Goal: Information Seeking & Learning: Find specific page/section

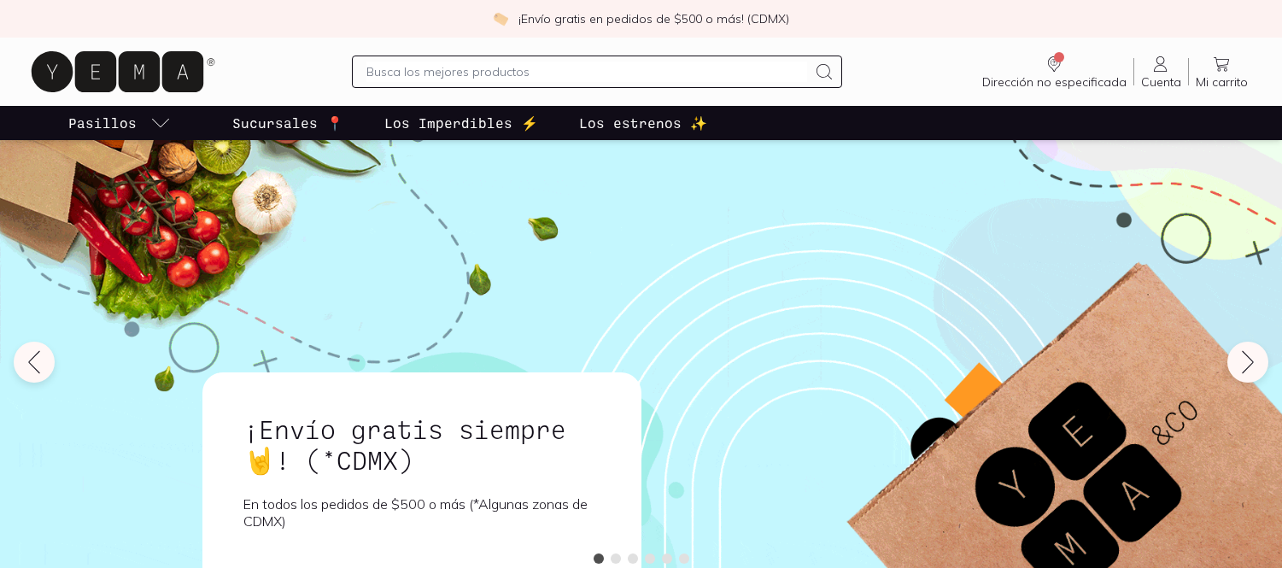
click at [464, 79] on input "text" at bounding box center [586, 71] width 441 height 20
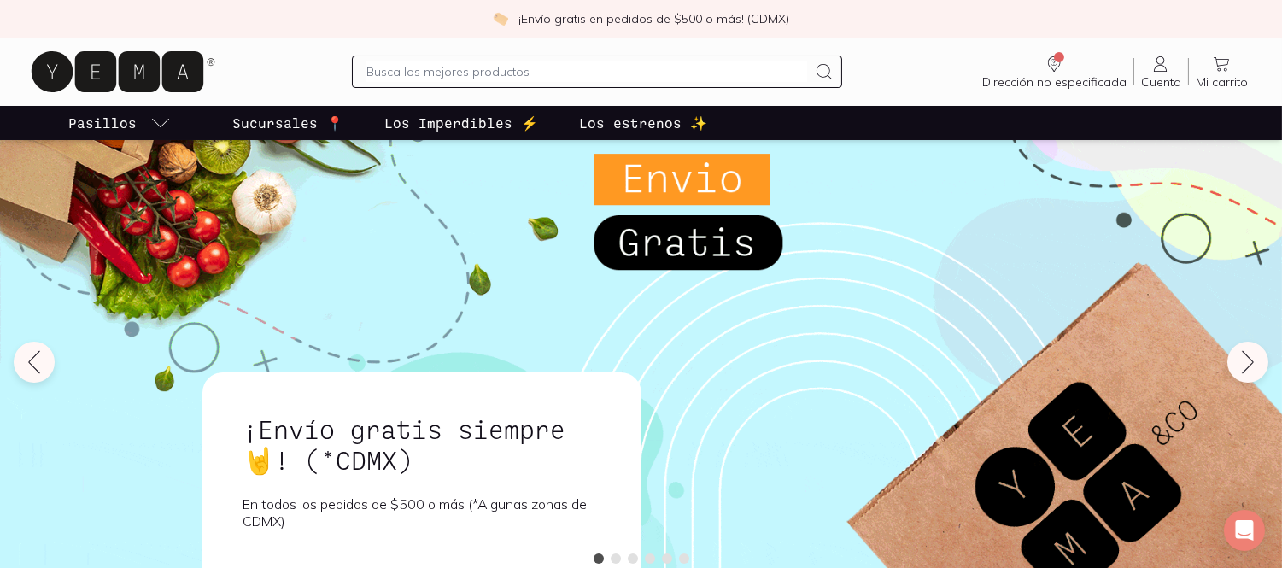
click at [448, 69] on input "text" at bounding box center [586, 71] width 441 height 20
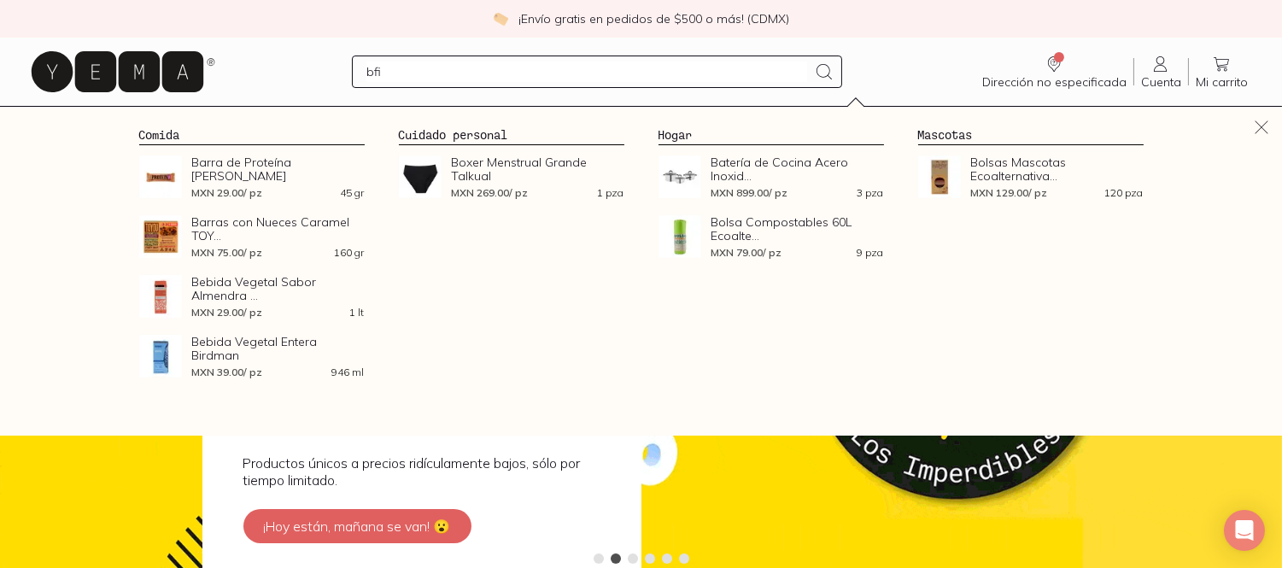
type input "bfit"
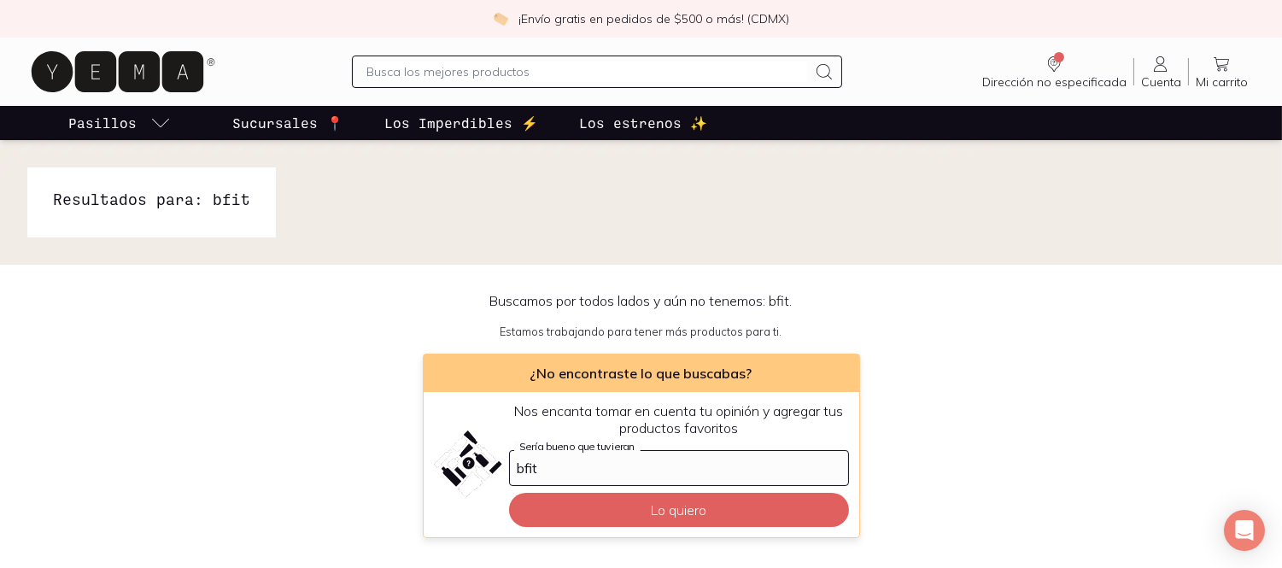
click at [397, 74] on input "text" at bounding box center [586, 71] width 441 height 20
type input "b fit"
click at [411, 77] on input "text" at bounding box center [586, 71] width 441 height 20
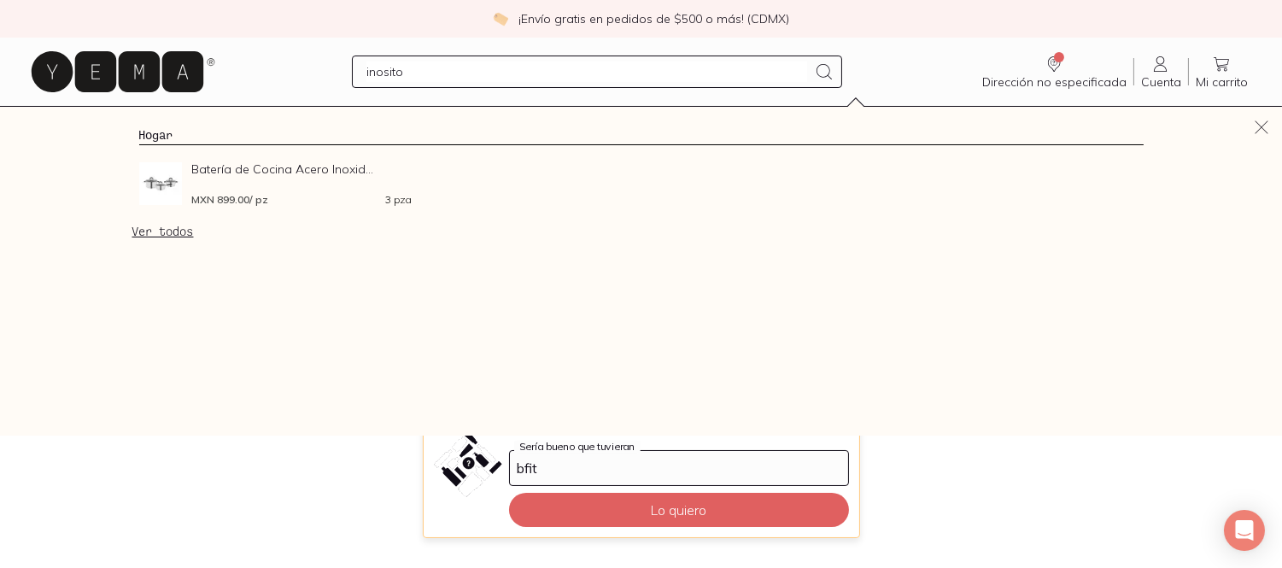
type input "[MEDICAL_DATA]"
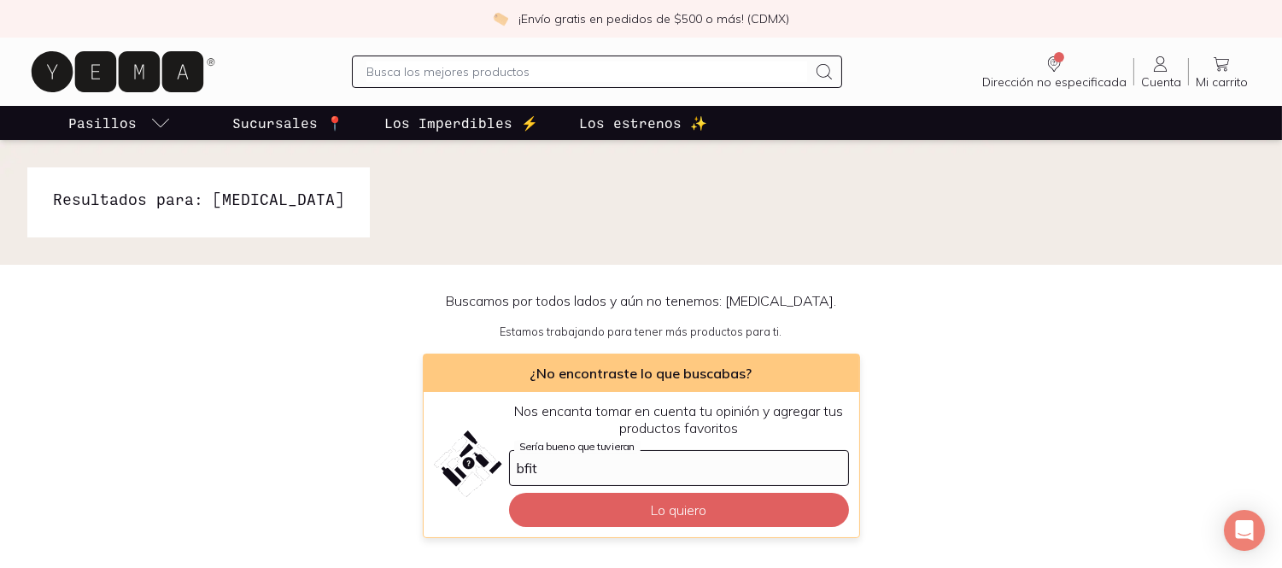
click at [176, 62] on icon at bounding box center [118, 71] width 172 height 41
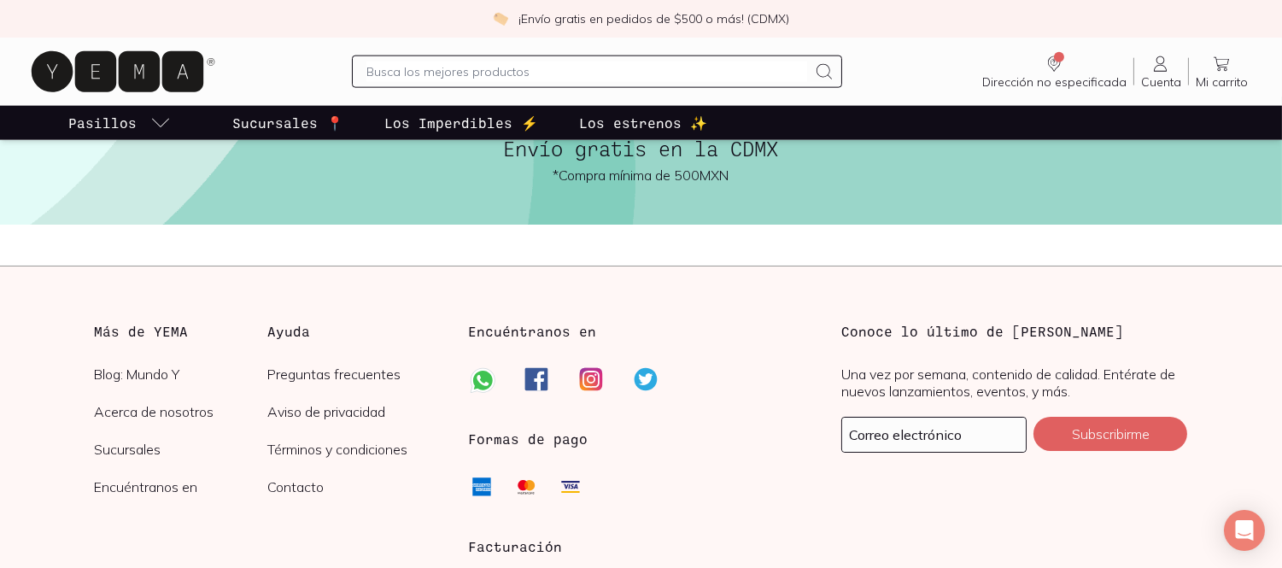
scroll to position [4288, 0]
